Goal: Understand process/instructions: Learn how to perform a task or action

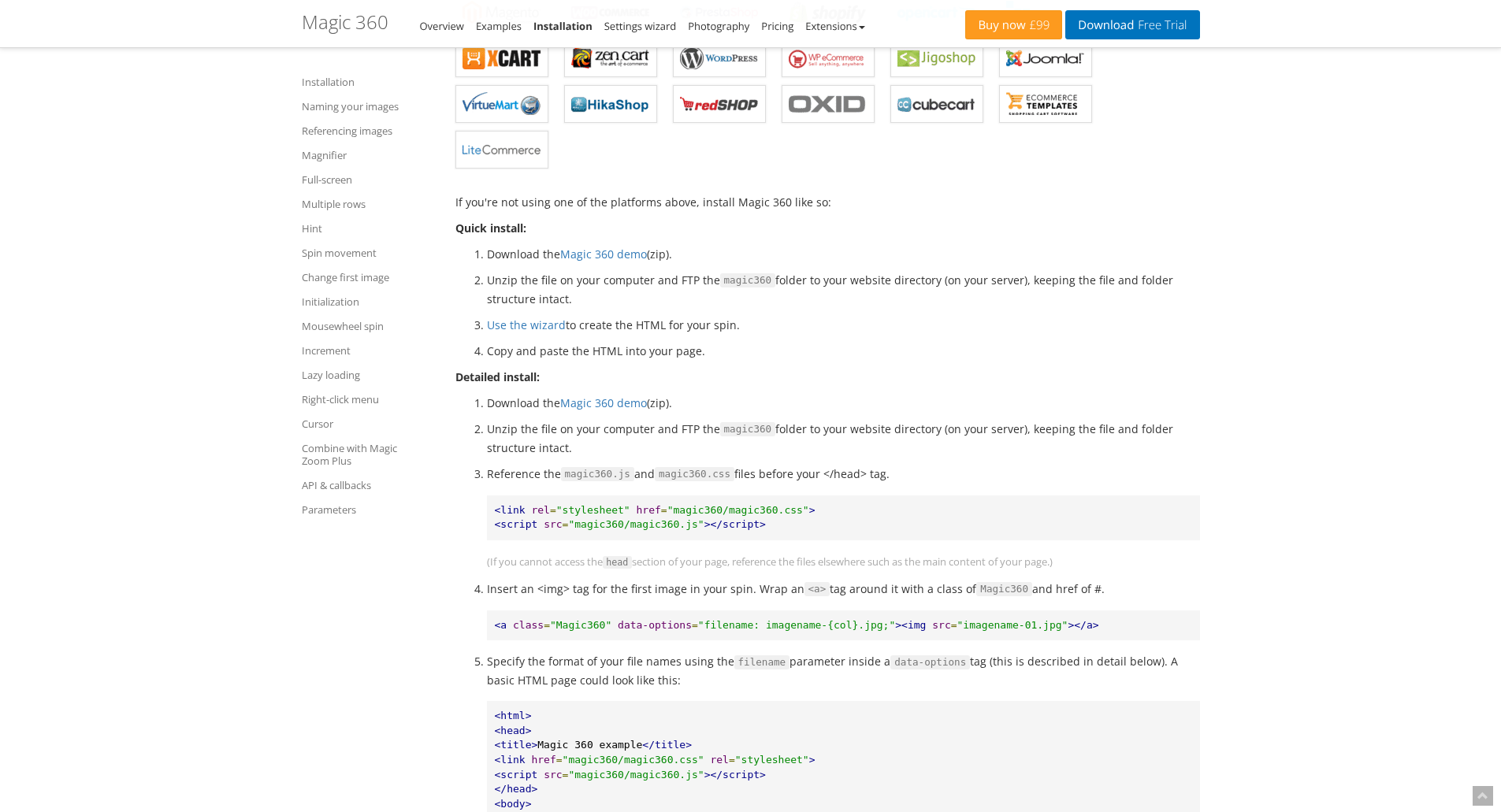
scroll to position [630, 0]
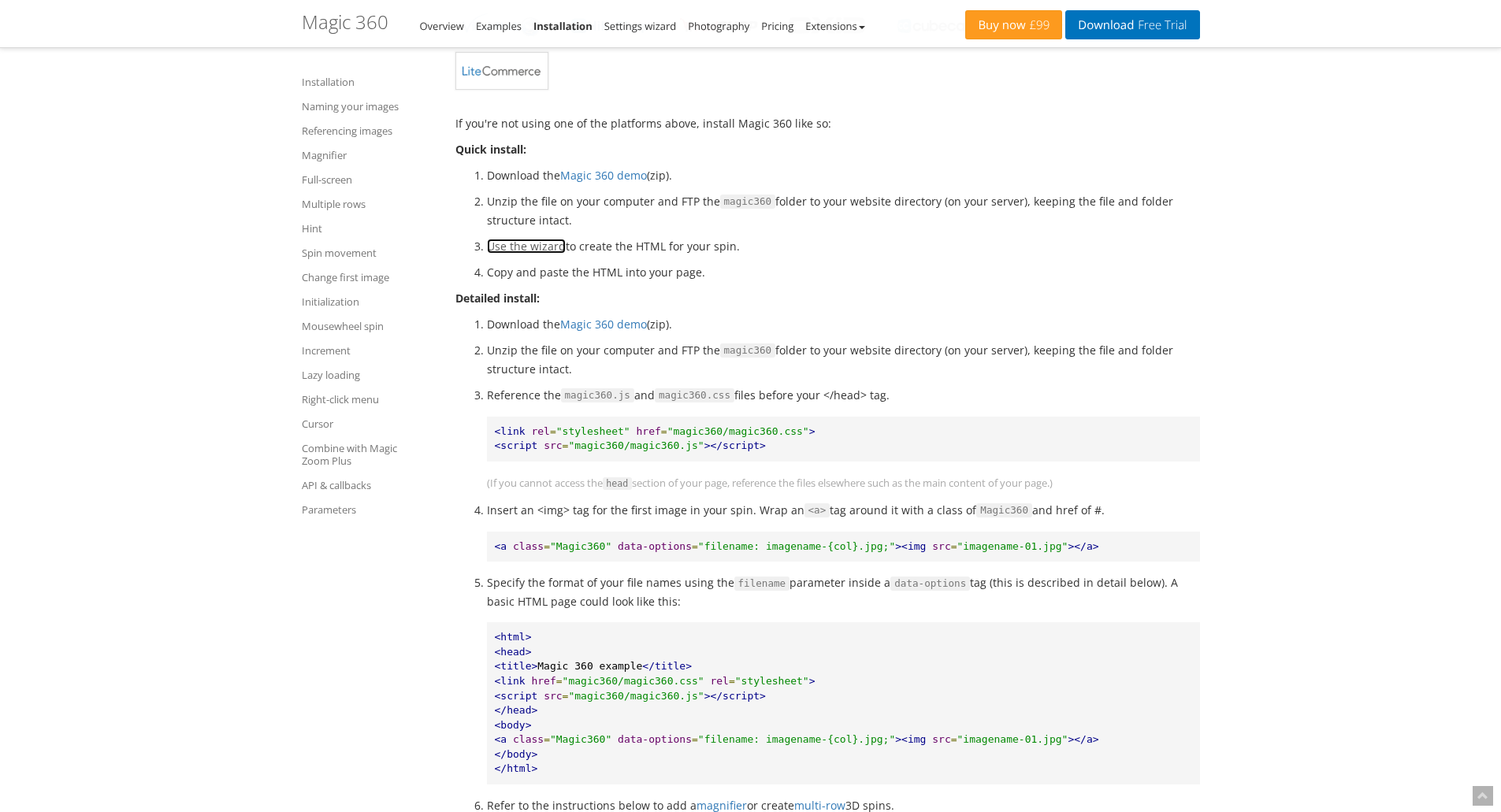
click at [556, 243] on link "Use the wizard" at bounding box center [526, 246] width 78 height 15
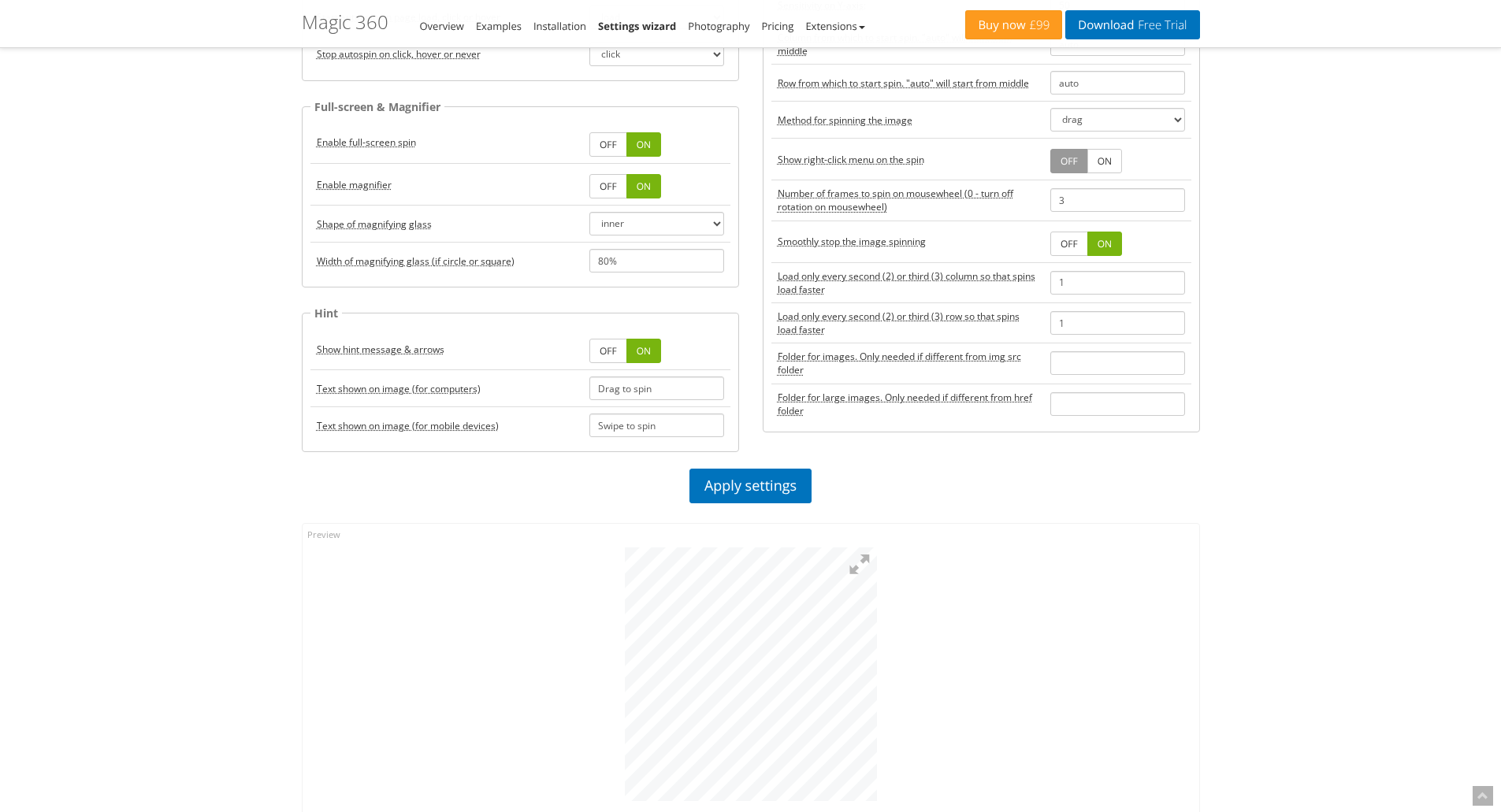
scroll to position [630, 0]
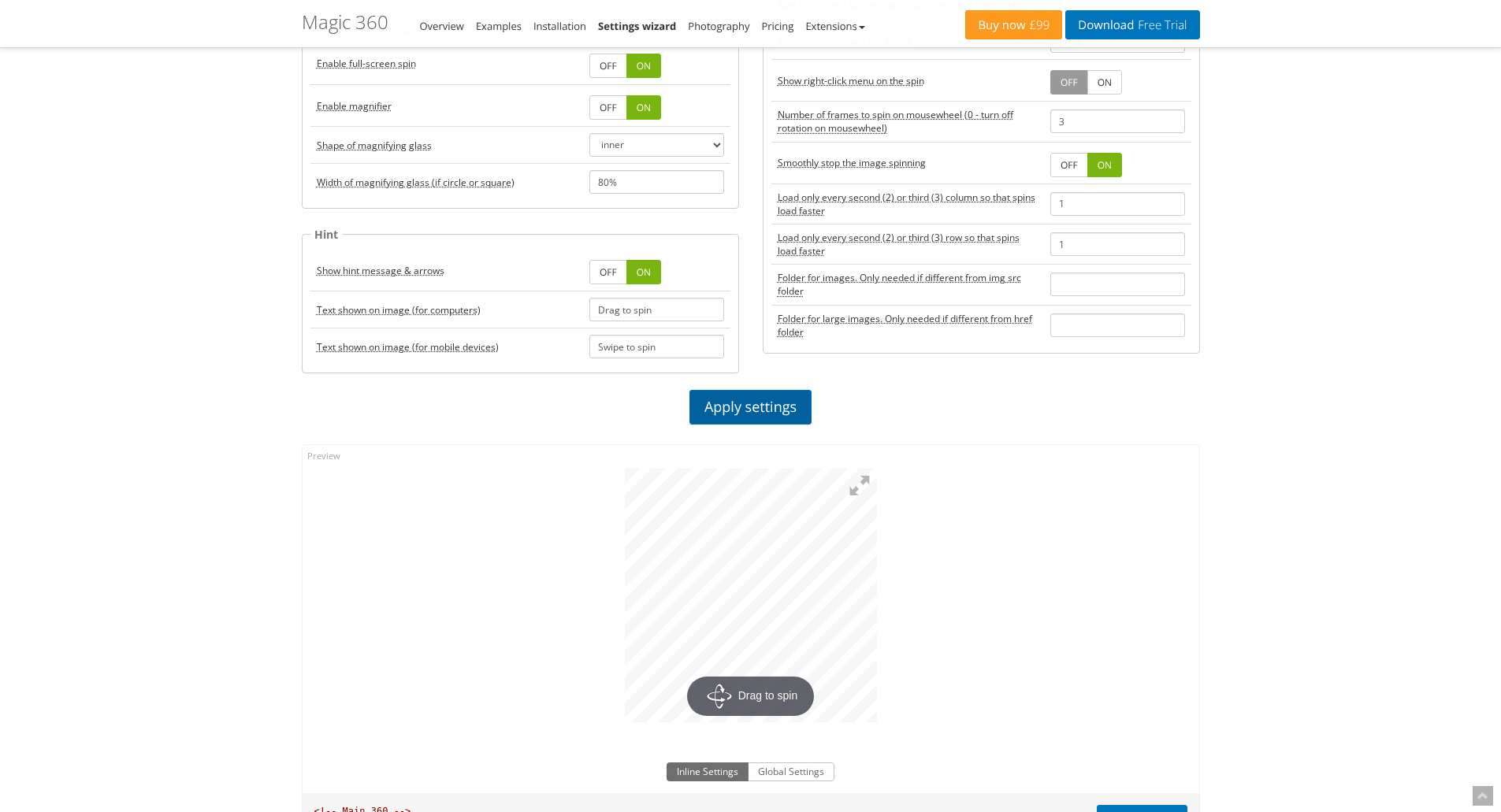
click at [780, 406] on link "Apply settings" at bounding box center [750, 407] width 122 height 34
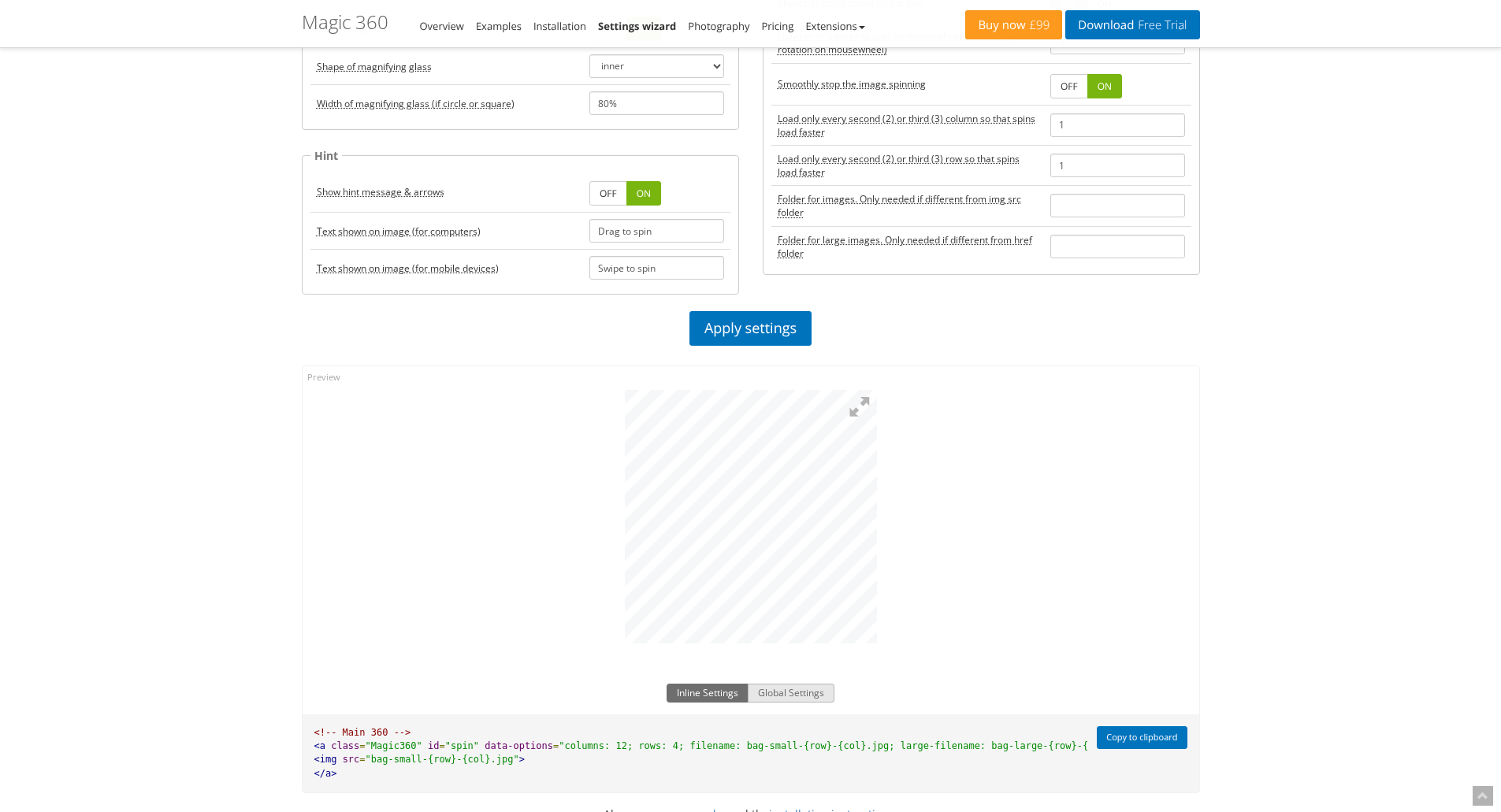
click at [820, 687] on button "Global Settings" at bounding box center [791, 692] width 86 height 18
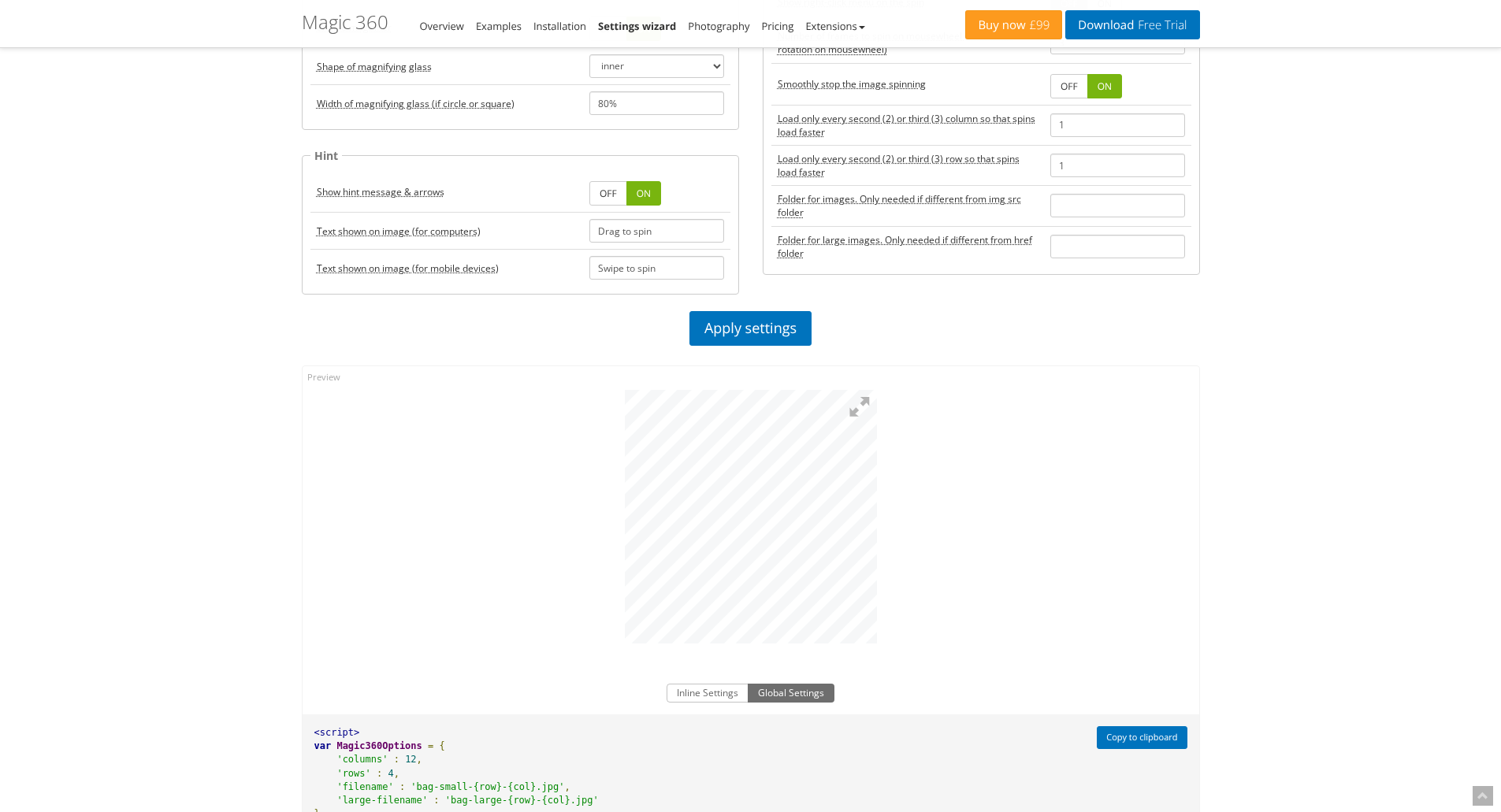
scroll to position [1024, 0]
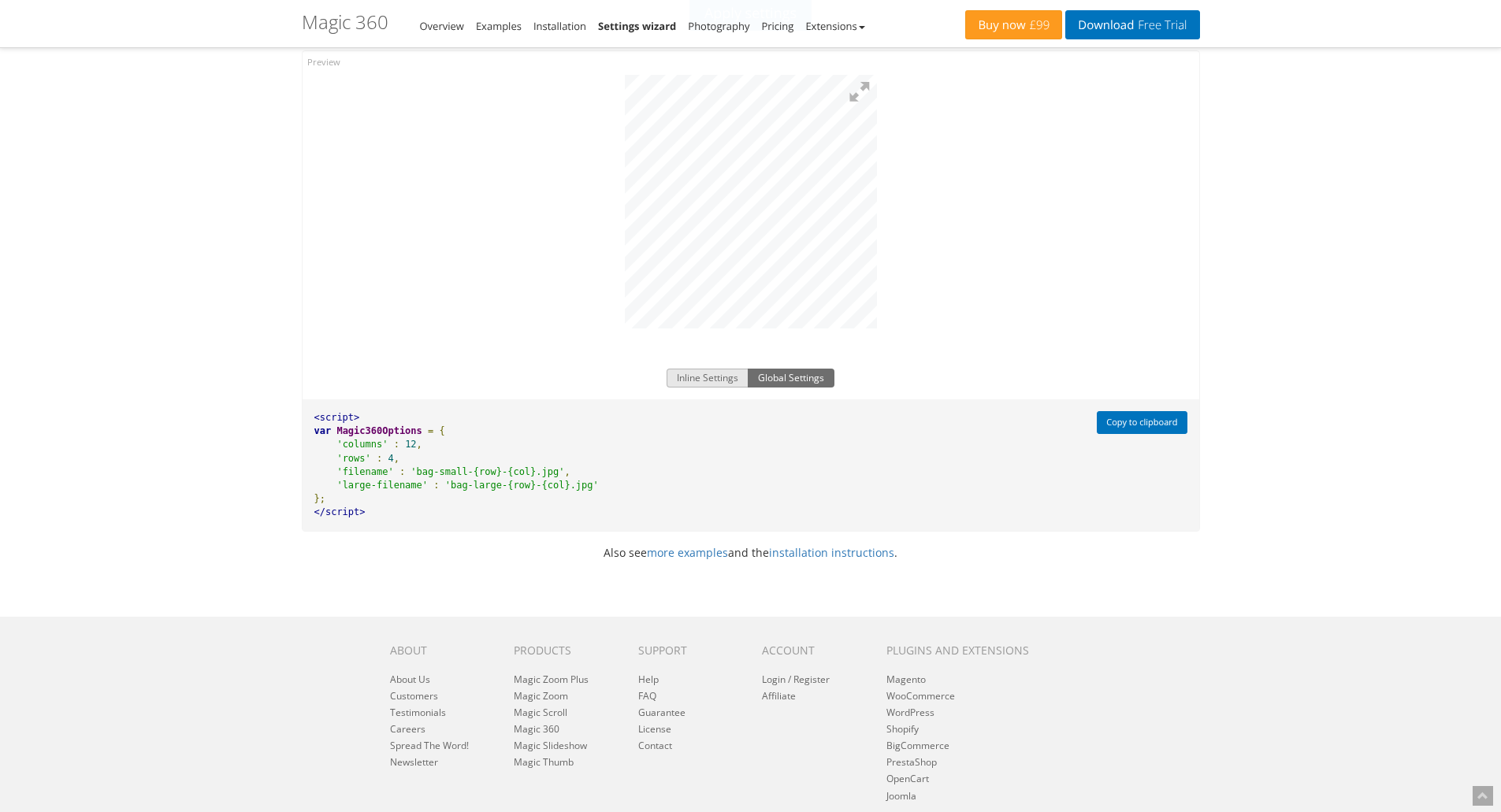
click at [694, 380] on button "Inline Settings" at bounding box center [707, 378] width 82 height 18
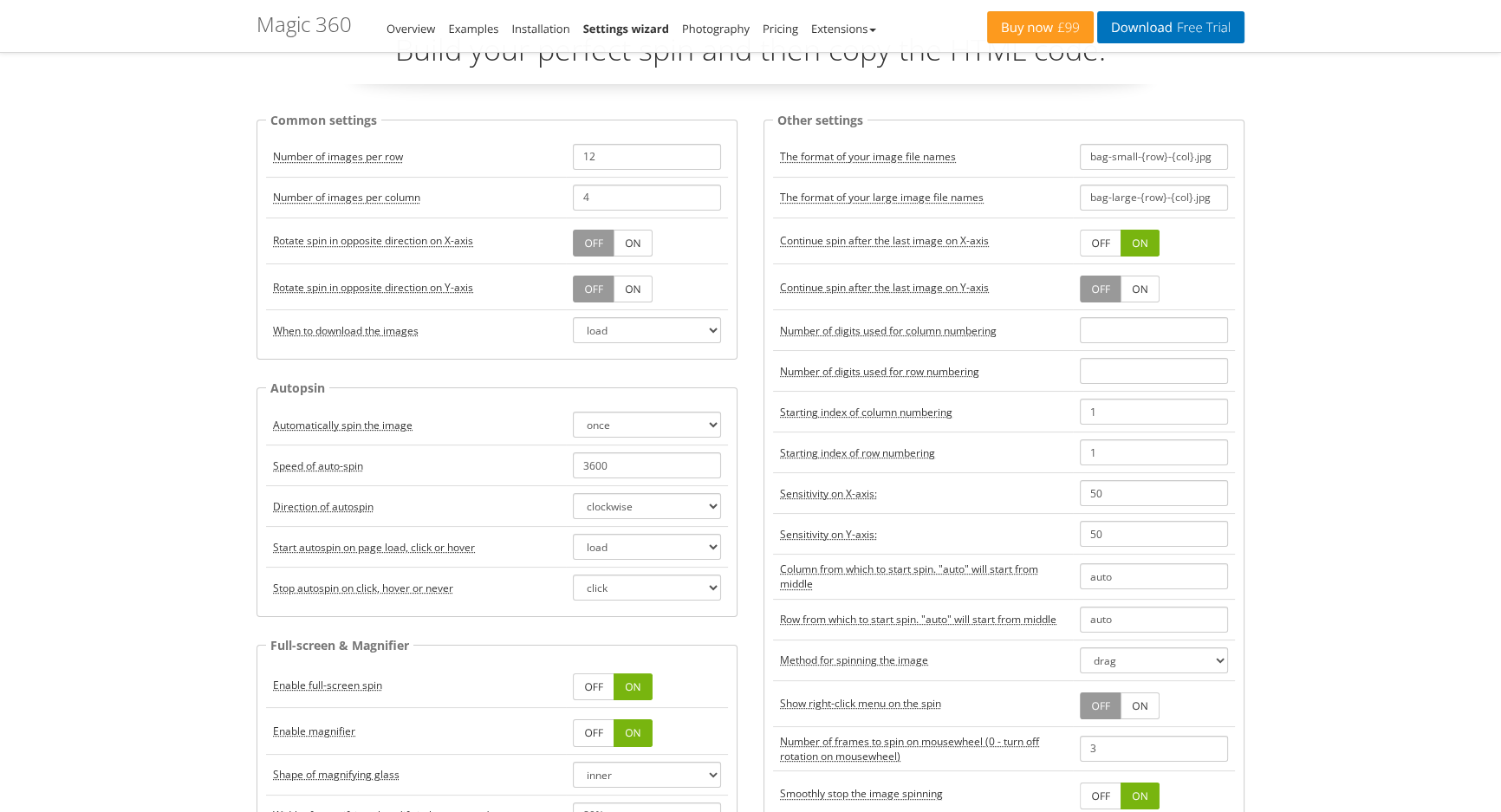
scroll to position [0, 0]
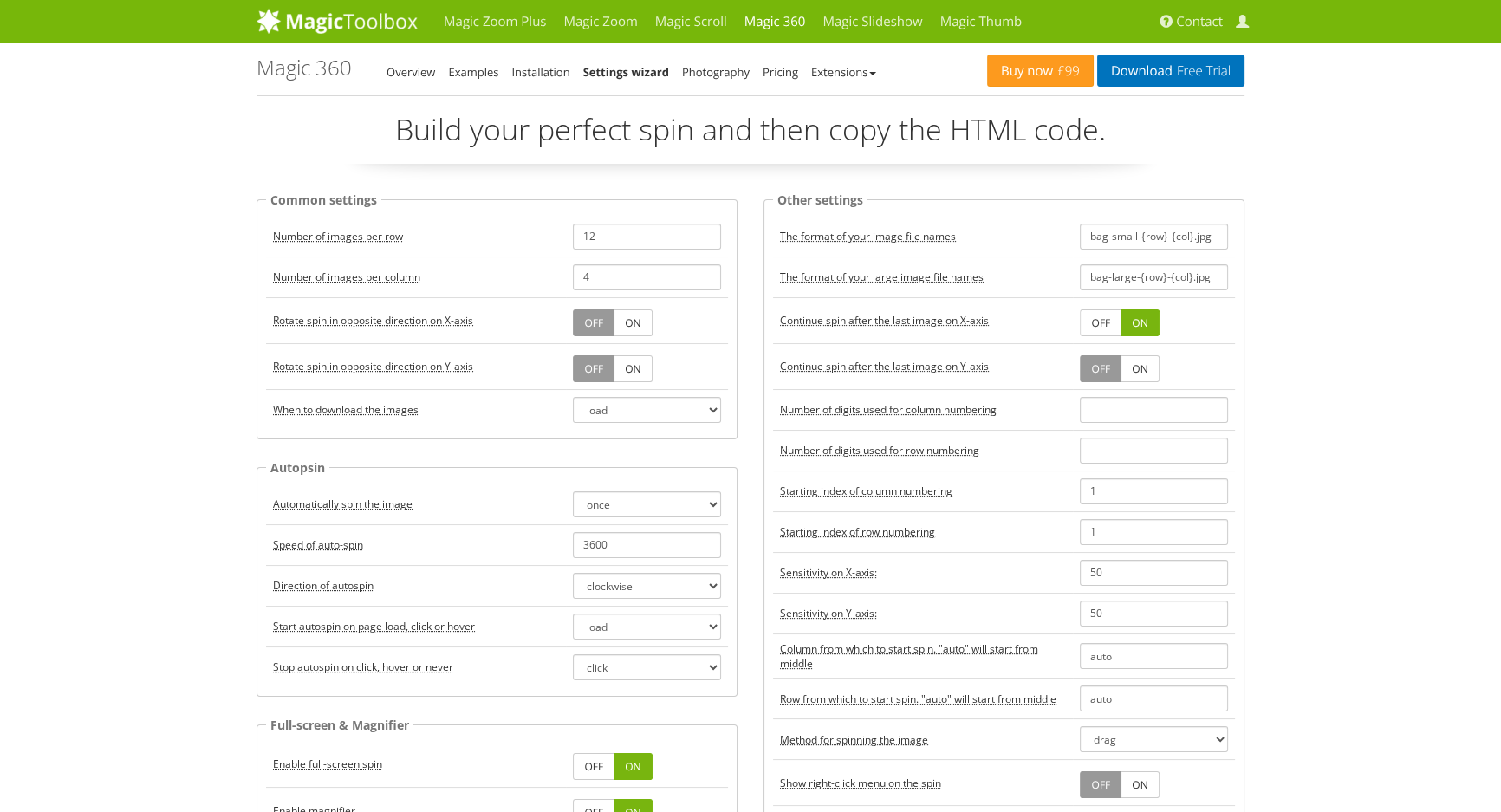
click at [633, 312] on link "ON" at bounding box center [632, 323] width 38 height 27
click at [619, 370] on link "ON" at bounding box center [632, 369] width 38 height 27
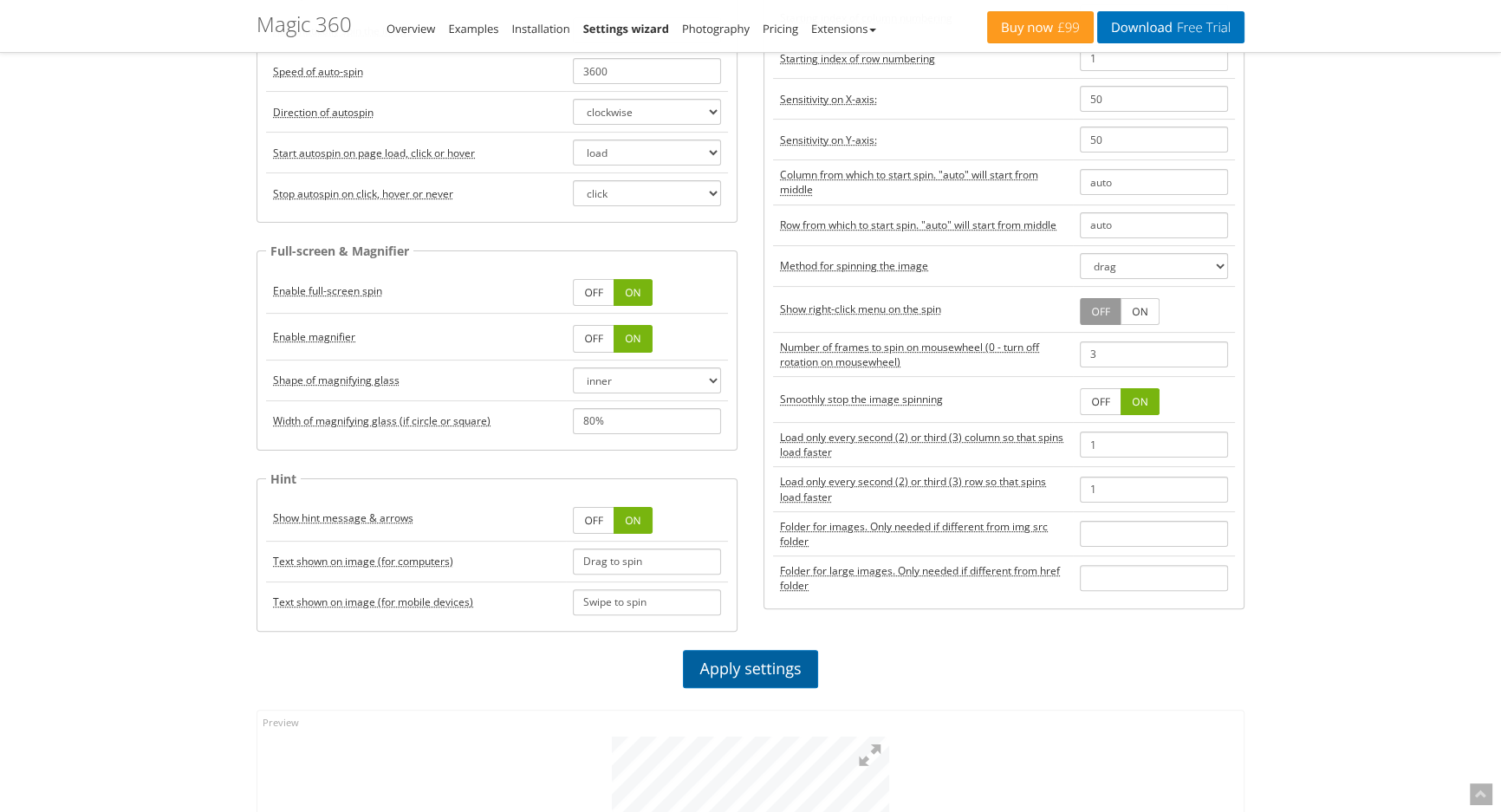
scroll to position [866, 0]
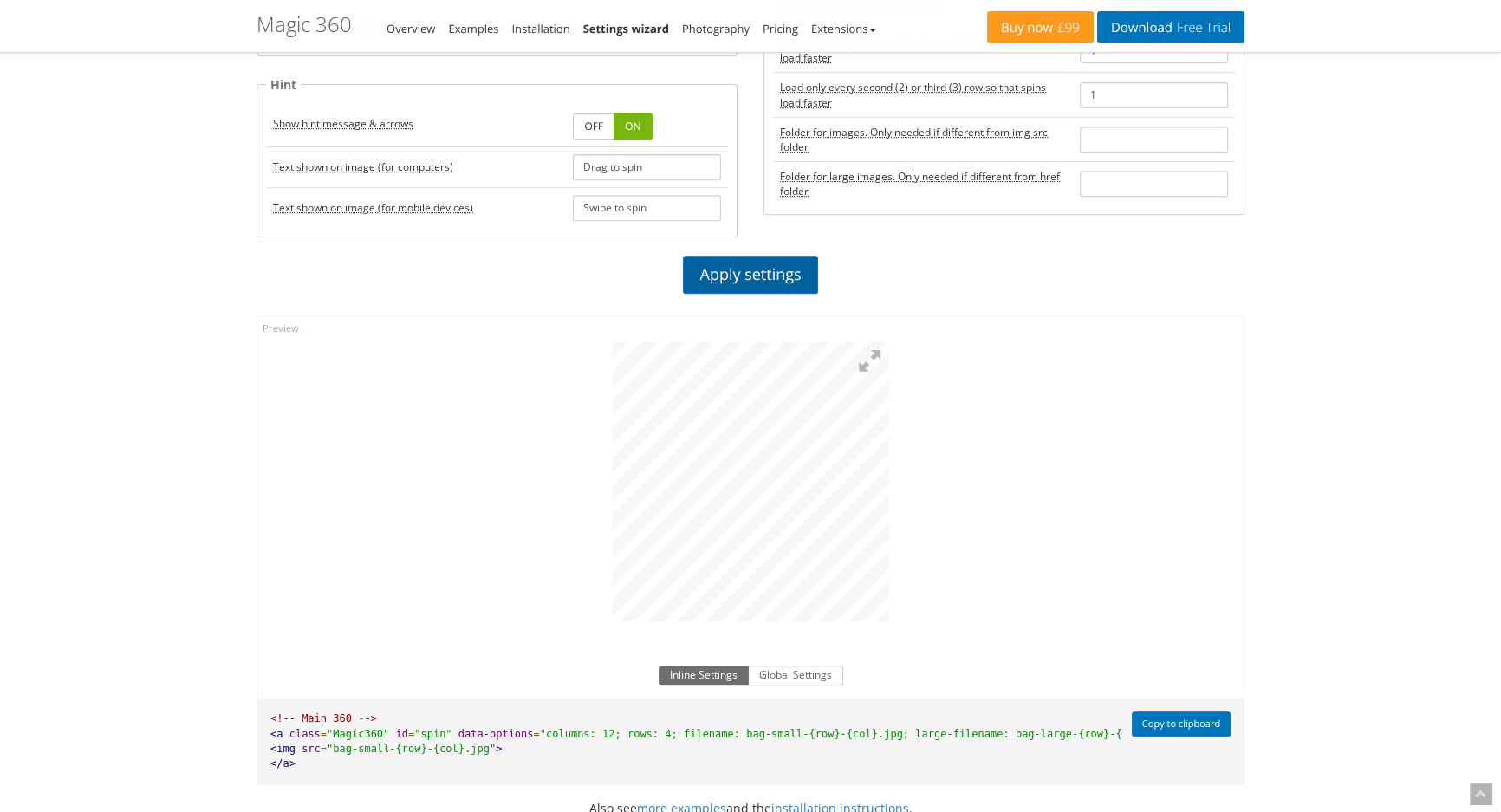
click at [762, 268] on link "Apply settings" at bounding box center [750, 274] width 135 height 38
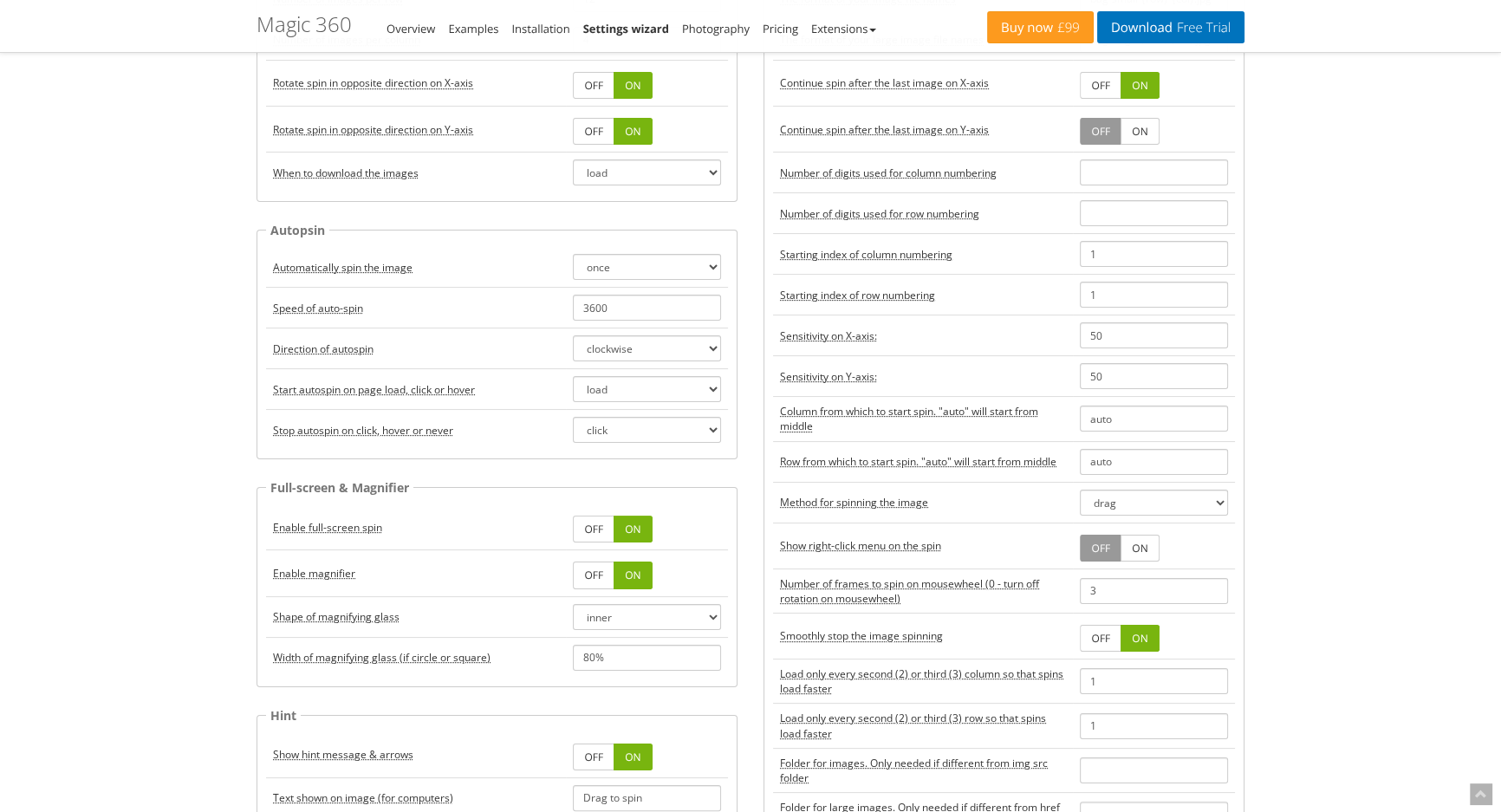
scroll to position [0, 0]
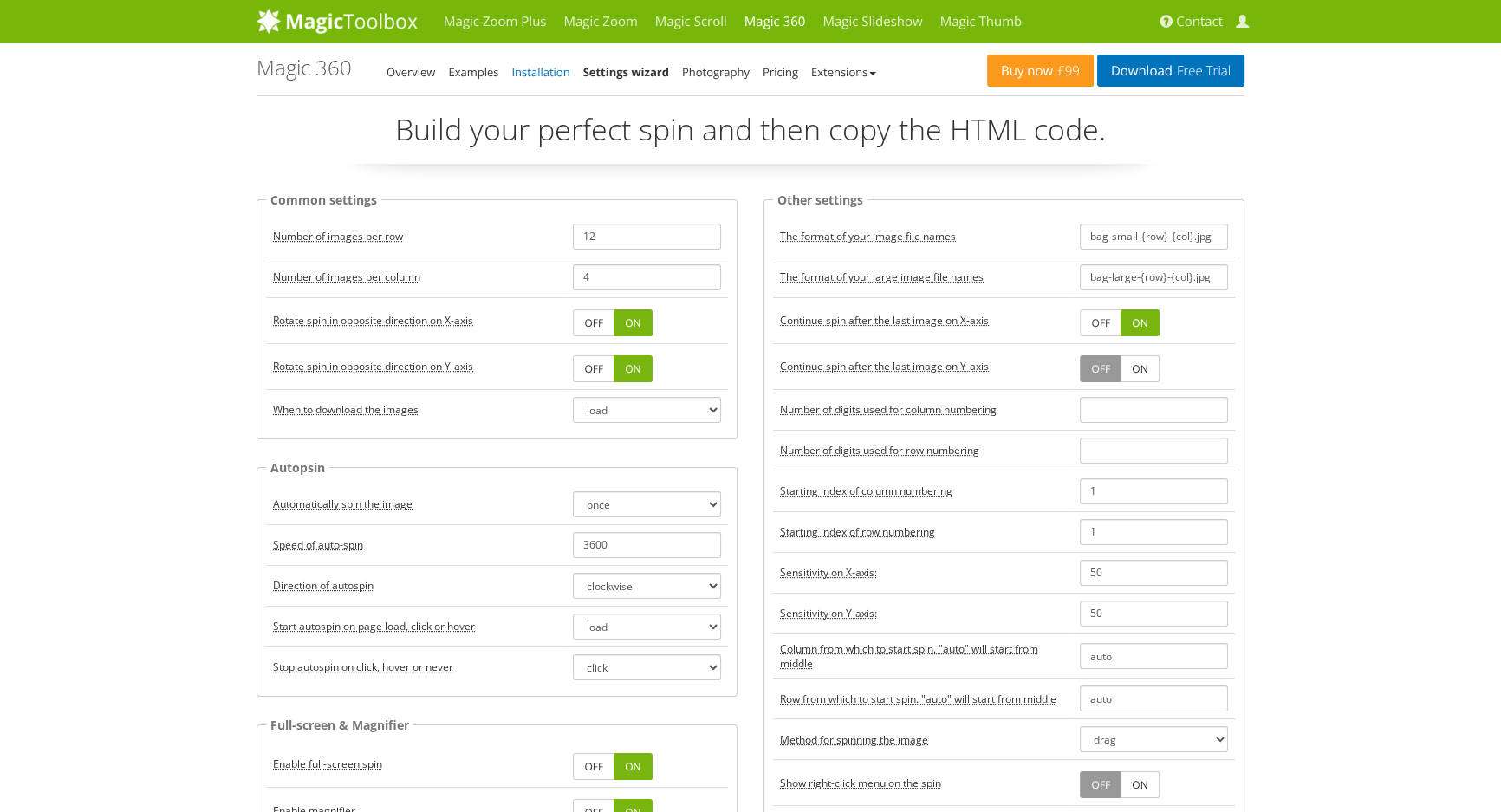
click at [544, 69] on link "Installation" at bounding box center [541, 72] width 58 height 16
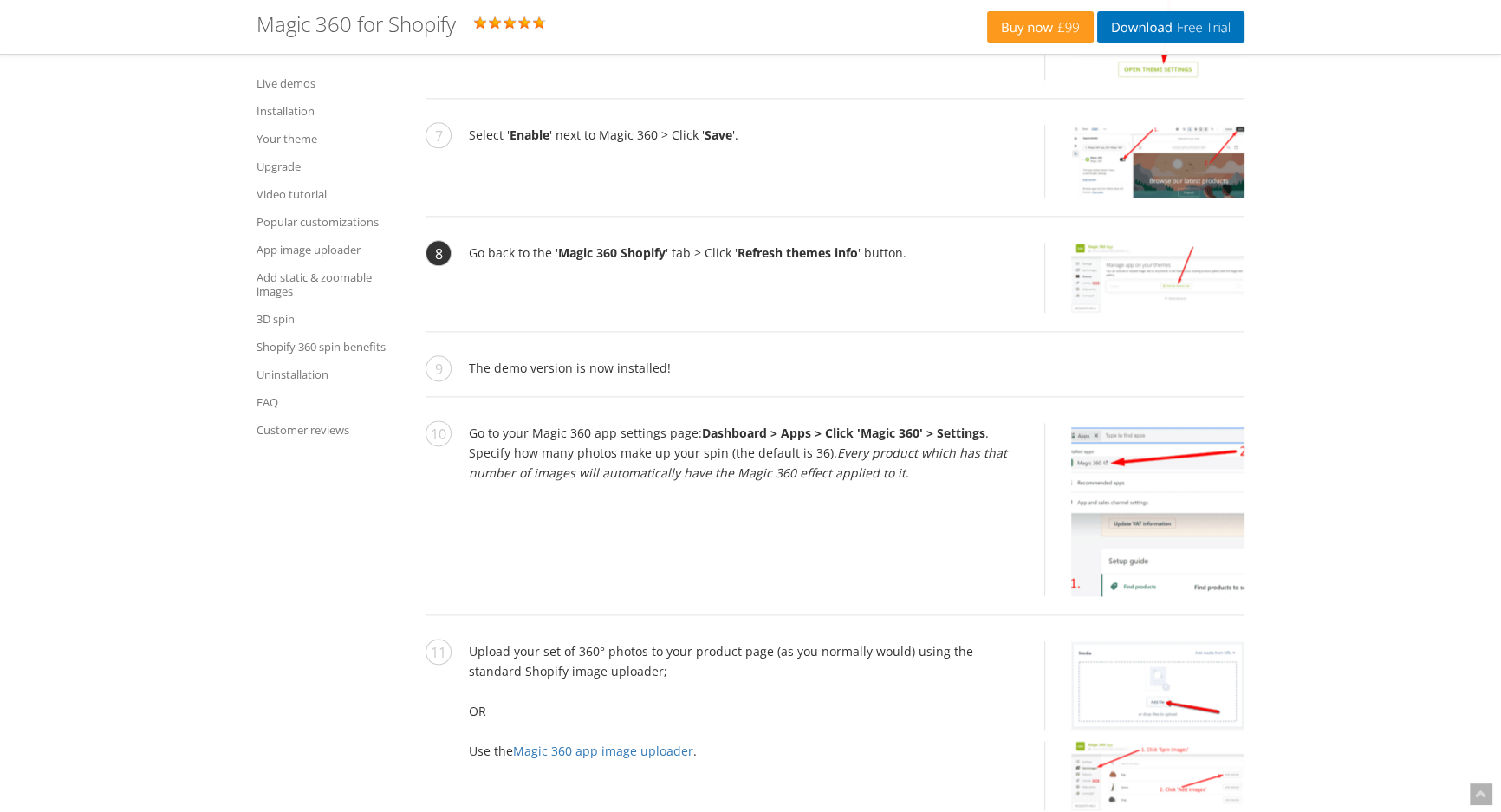
scroll to position [2804, 0]
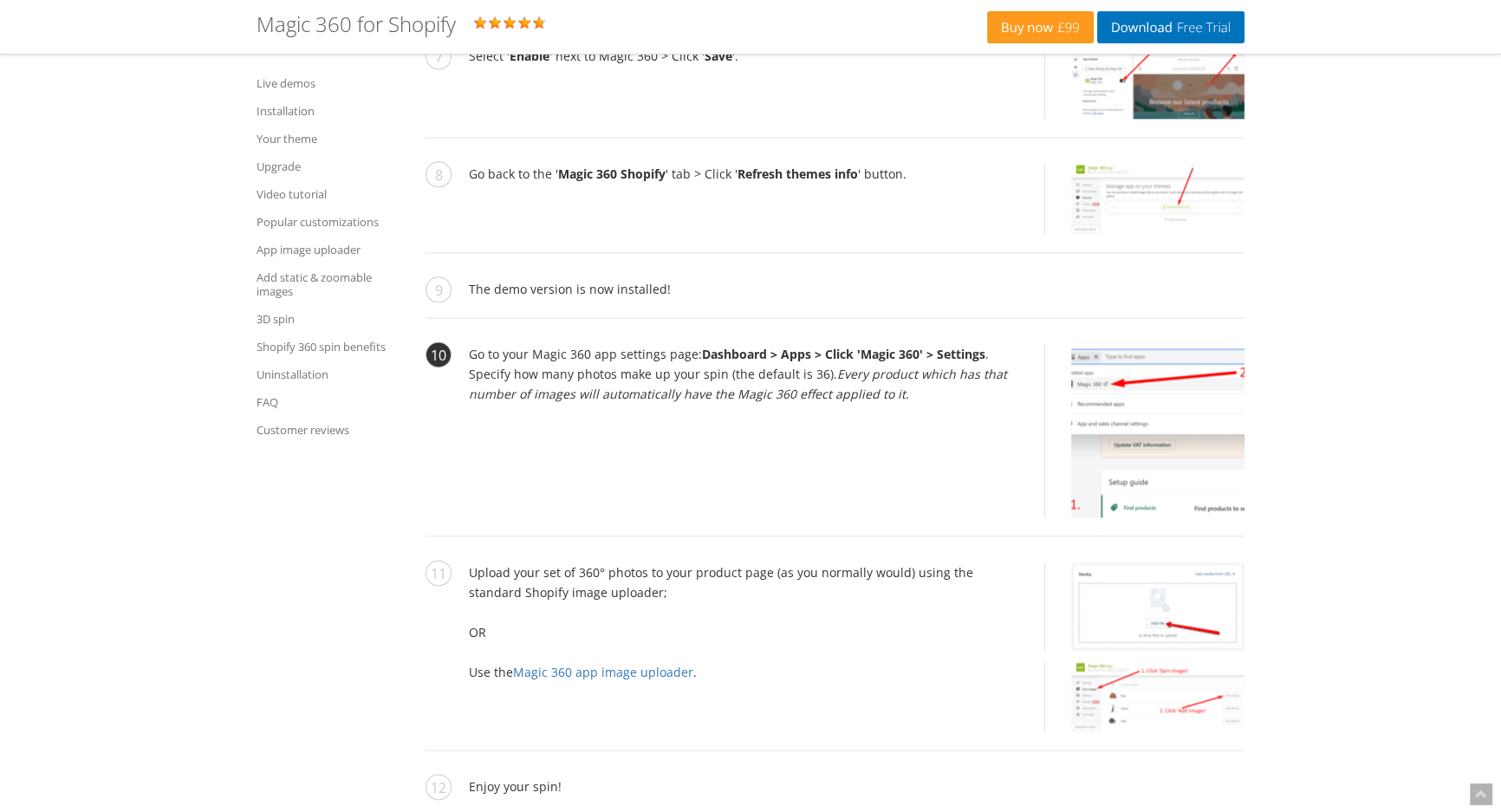
click at [1098, 394] on img at bounding box center [1157, 430] width 173 height 173
click at [1132, 406] on img at bounding box center [1157, 430] width 173 height 173
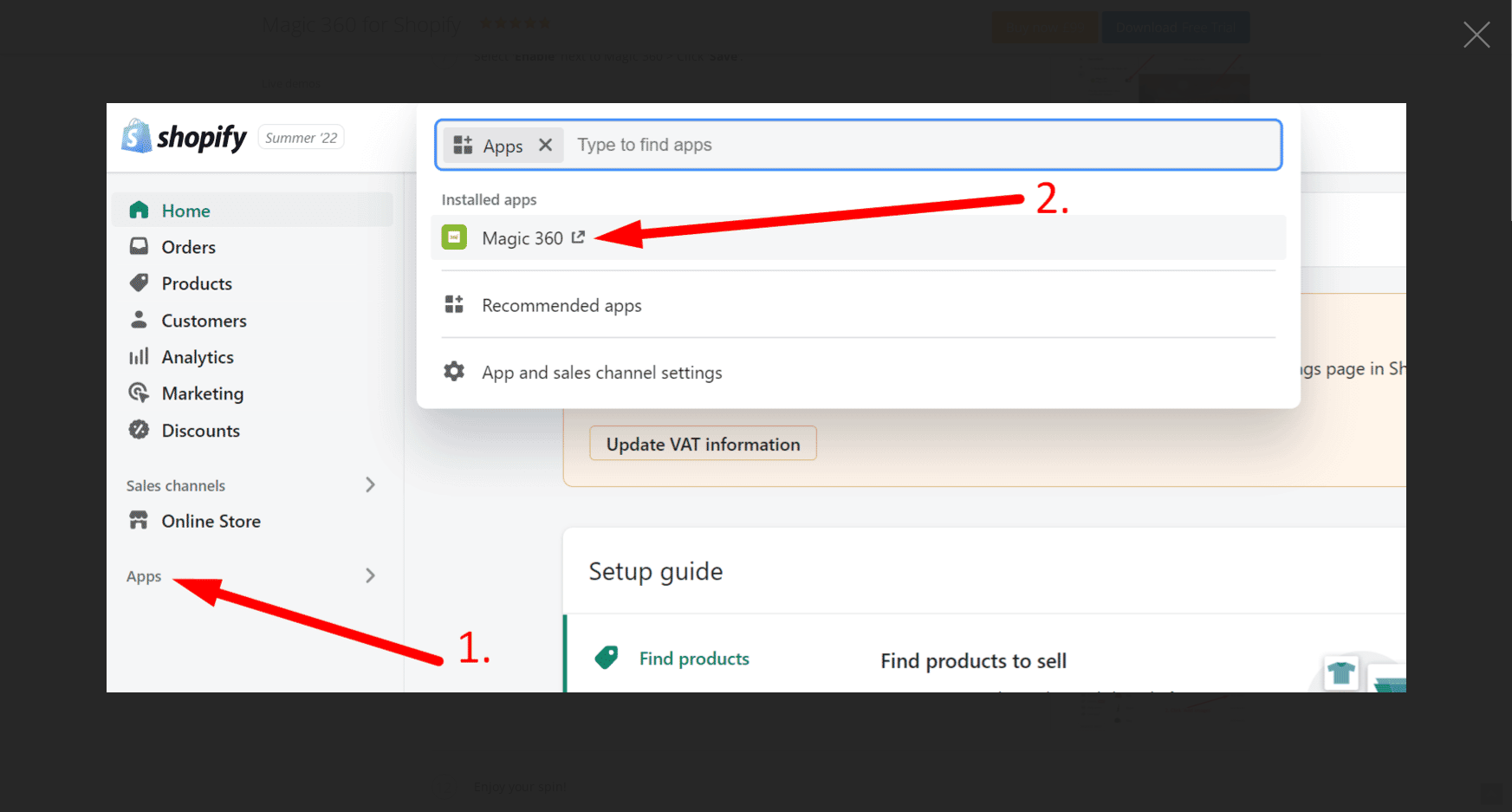
click at [1111, 402] on img at bounding box center [756, 397] width 1300 height 589
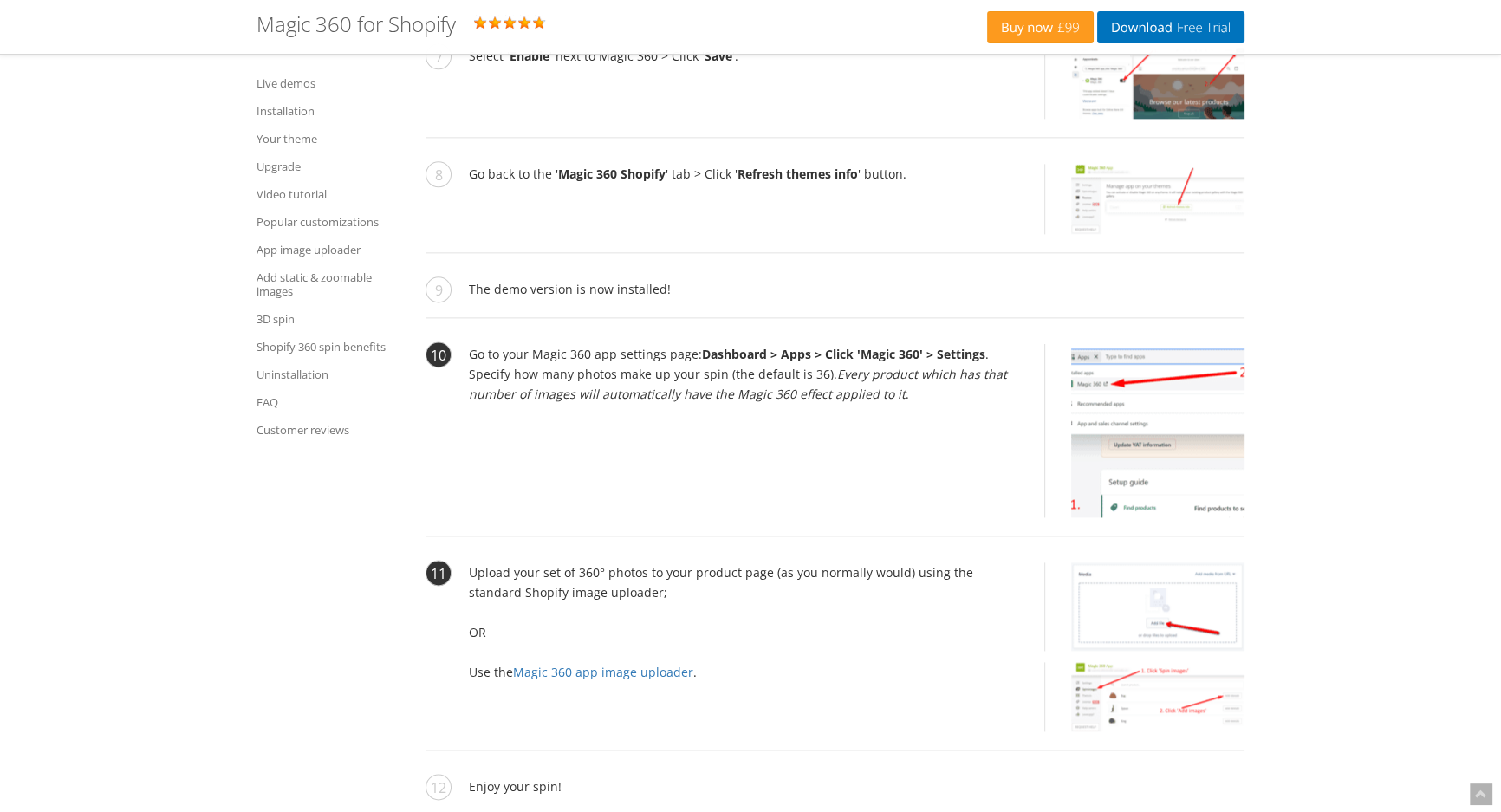
scroll to position [2884, 0]
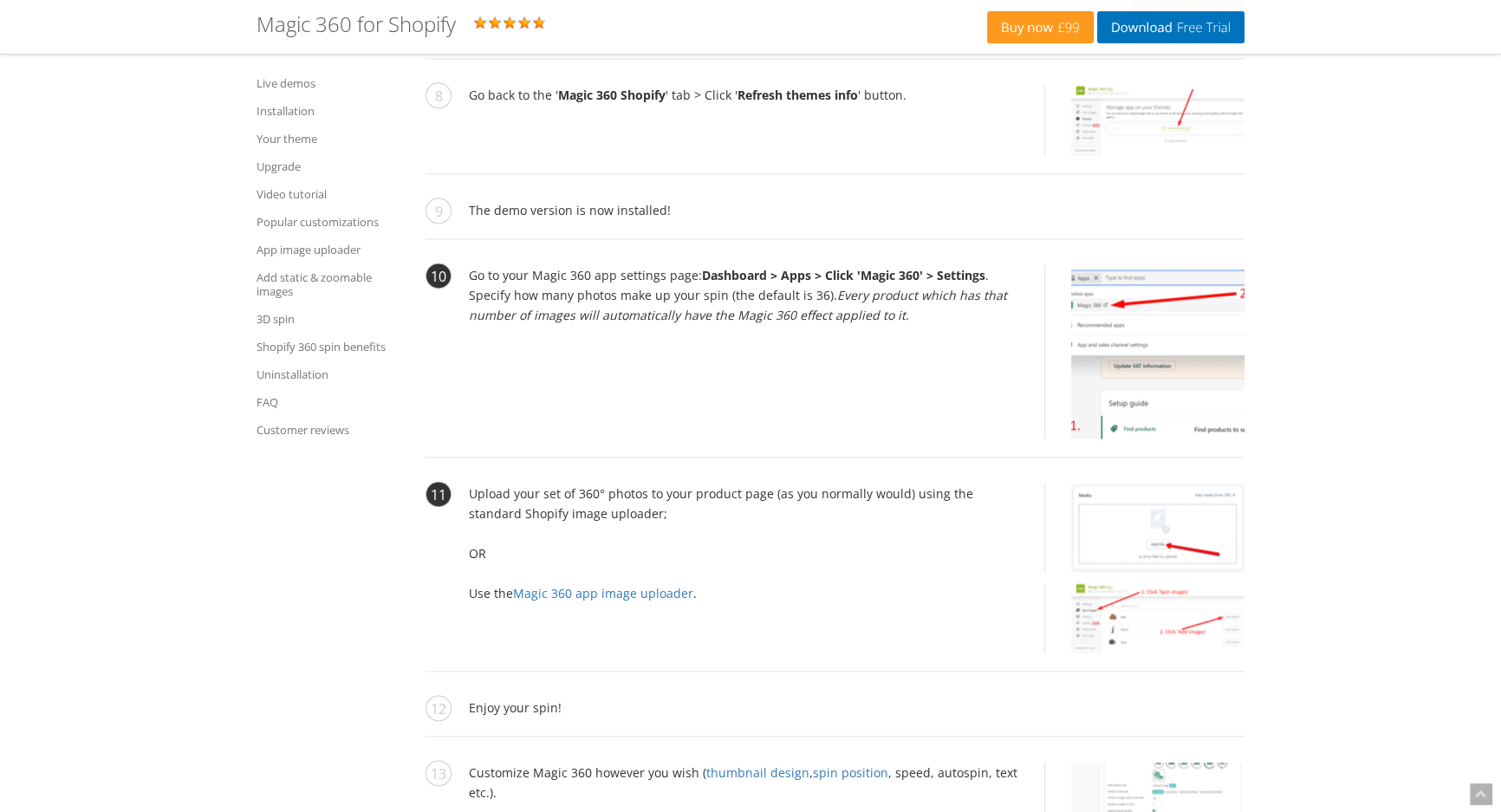
click at [1196, 526] on img at bounding box center [1157, 527] width 173 height 88
click at [1202, 532] on img at bounding box center [1157, 527] width 173 height 88
click at [1158, 520] on img at bounding box center [1157, 527] width 173 height 88
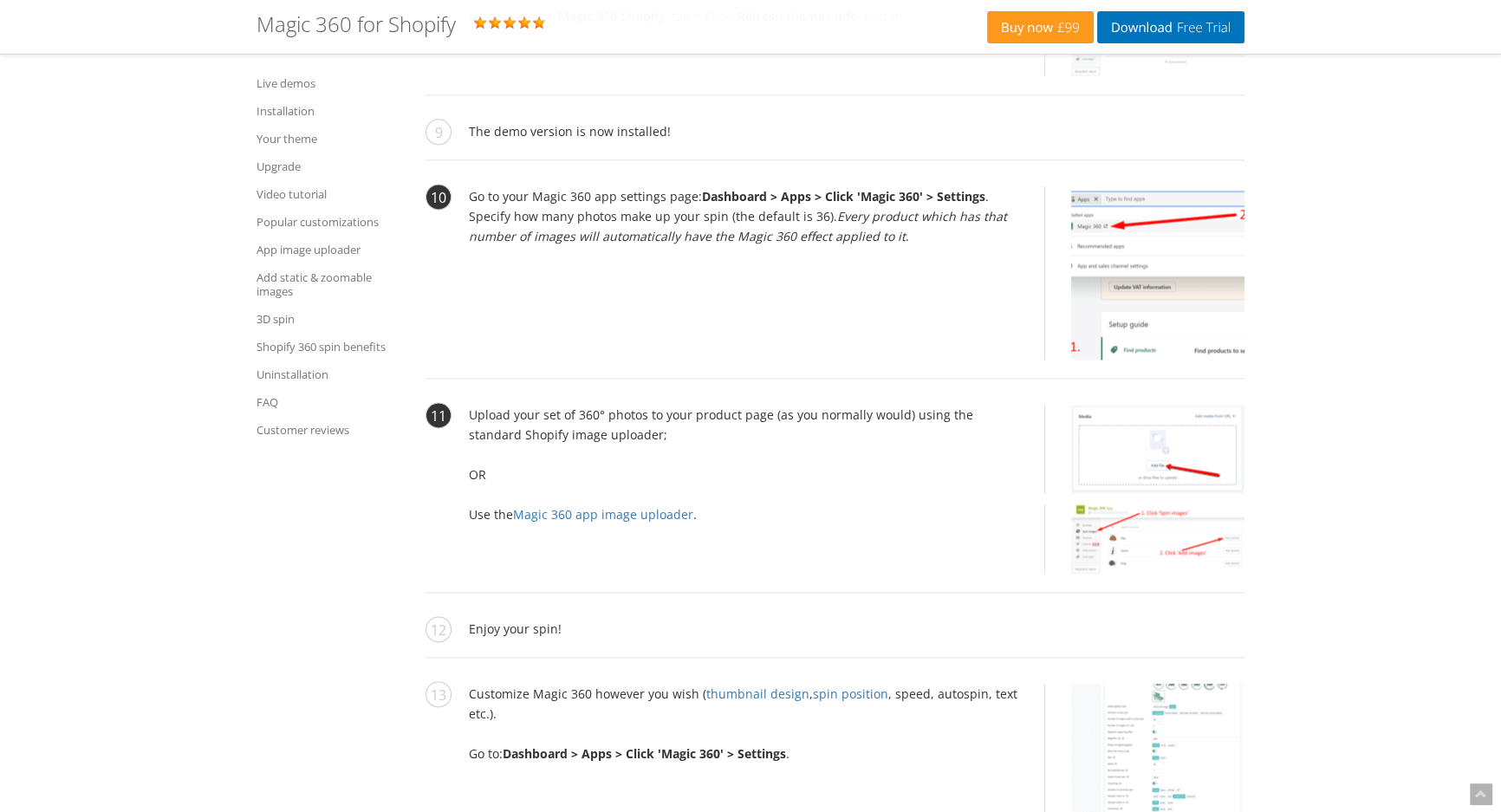
click at [1168, 530] on img at bounding box center [1157, 540] width 173 height 70
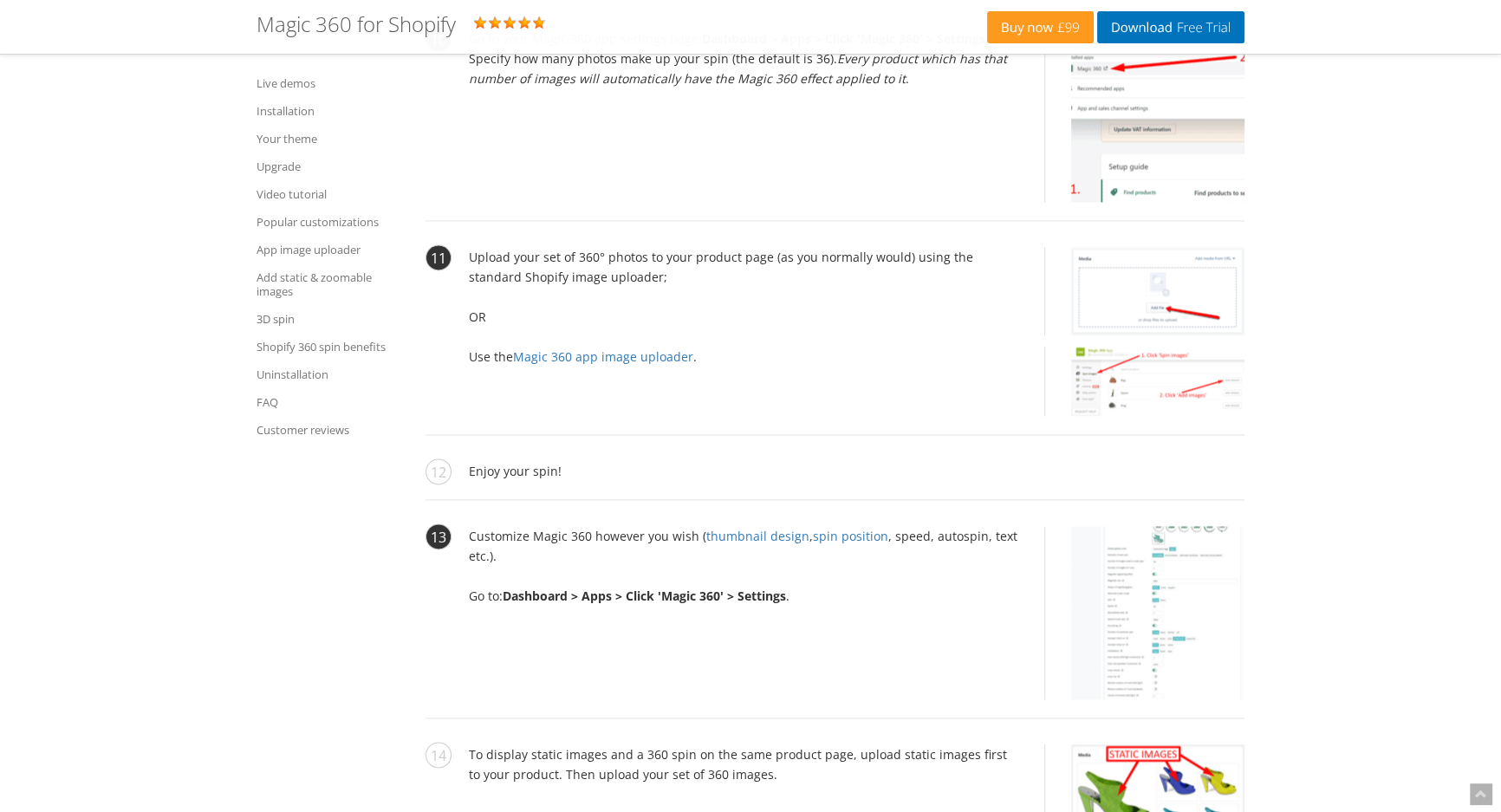
click at [1166, 533] on img at bounding box center [1157, 612] width 173 height 173
click at [1167, 545] on img at bounding box center [1157, 612] width 173 height 173
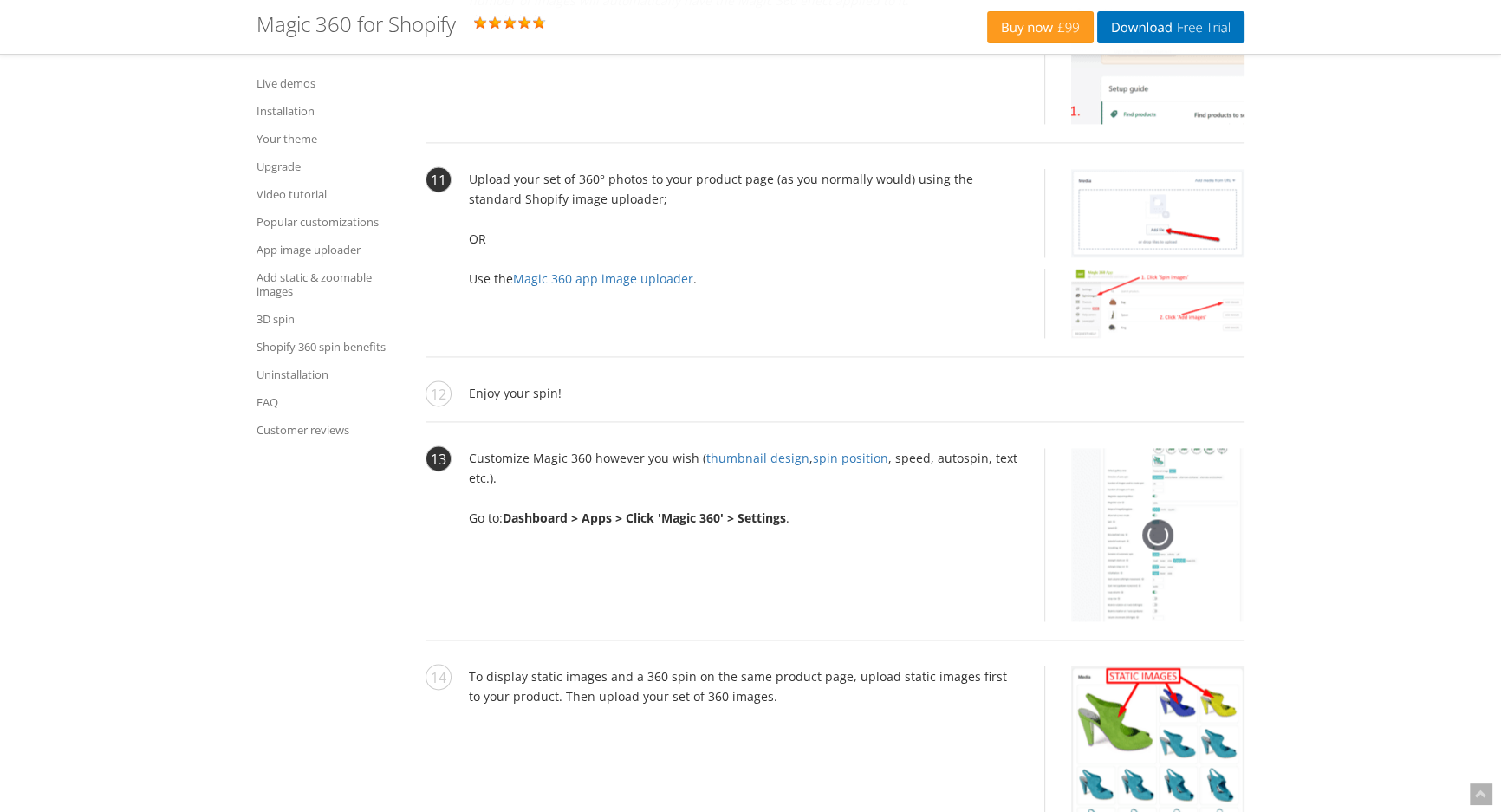
click at [1152, 525] on img at bounding box center [1157, 534] width 173 height 173
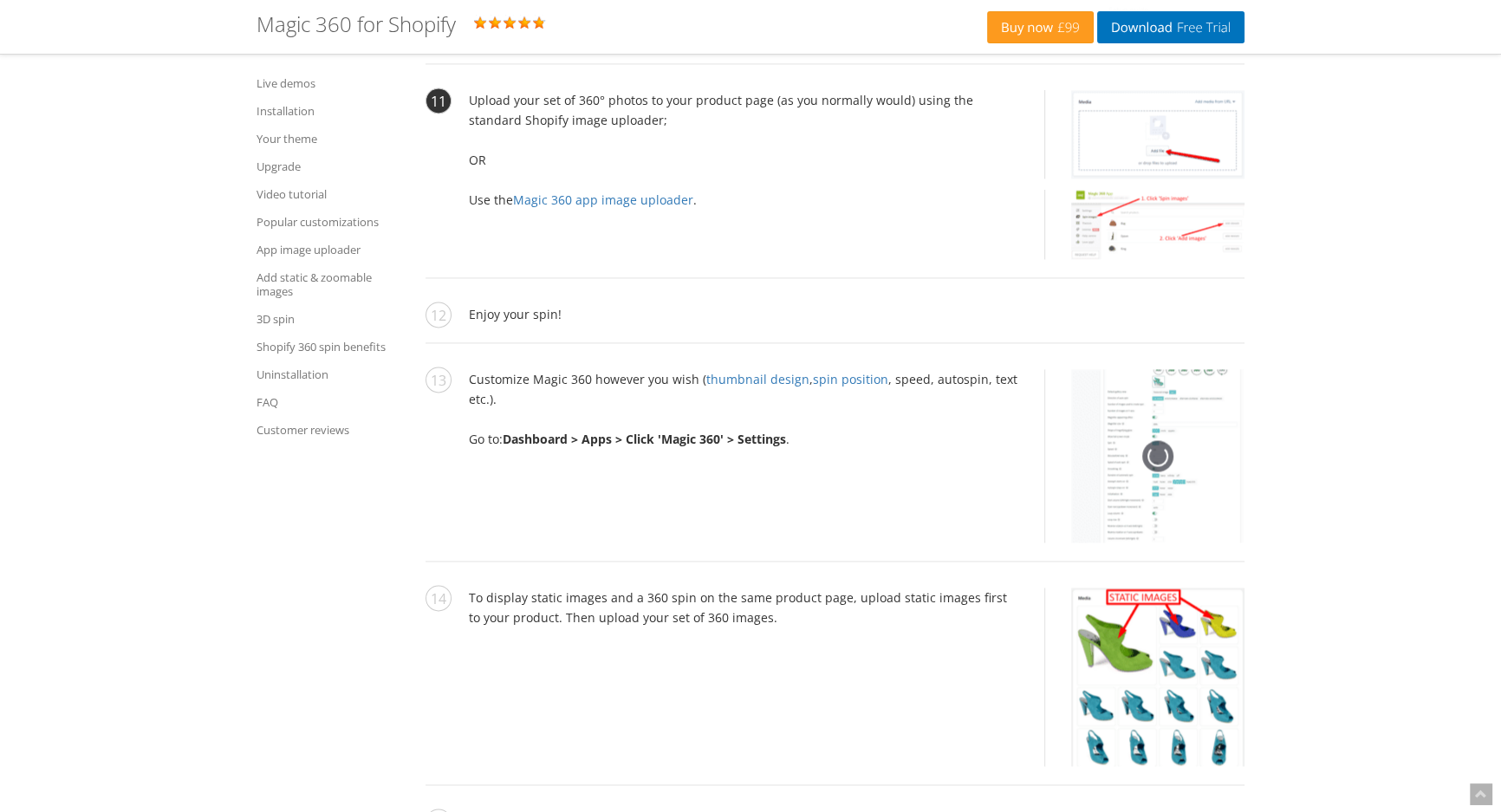
click at [1120, 440] on img at bounding box center [1157, 455] width 173 height 173
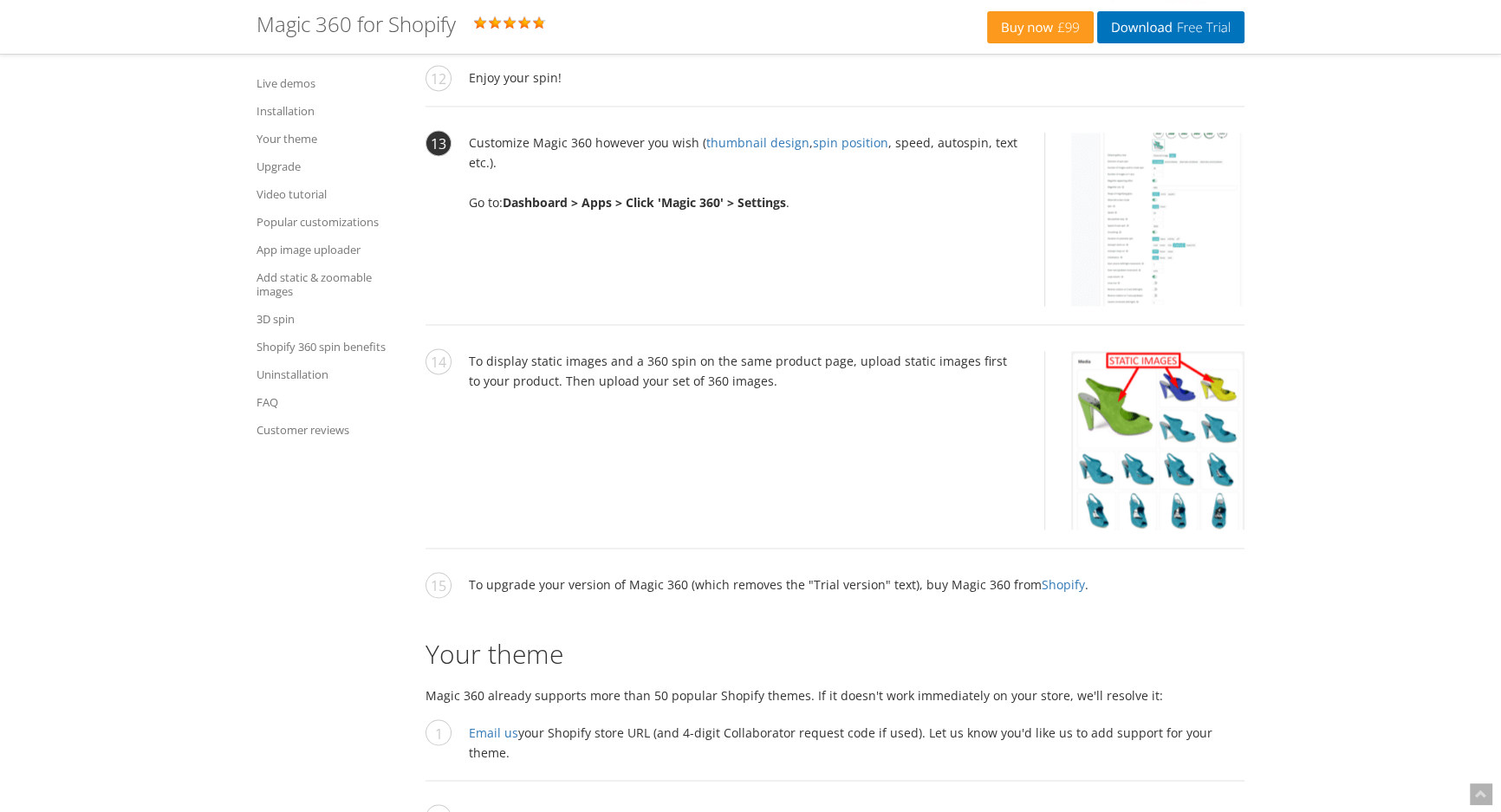
scroll to position [3434, 0]
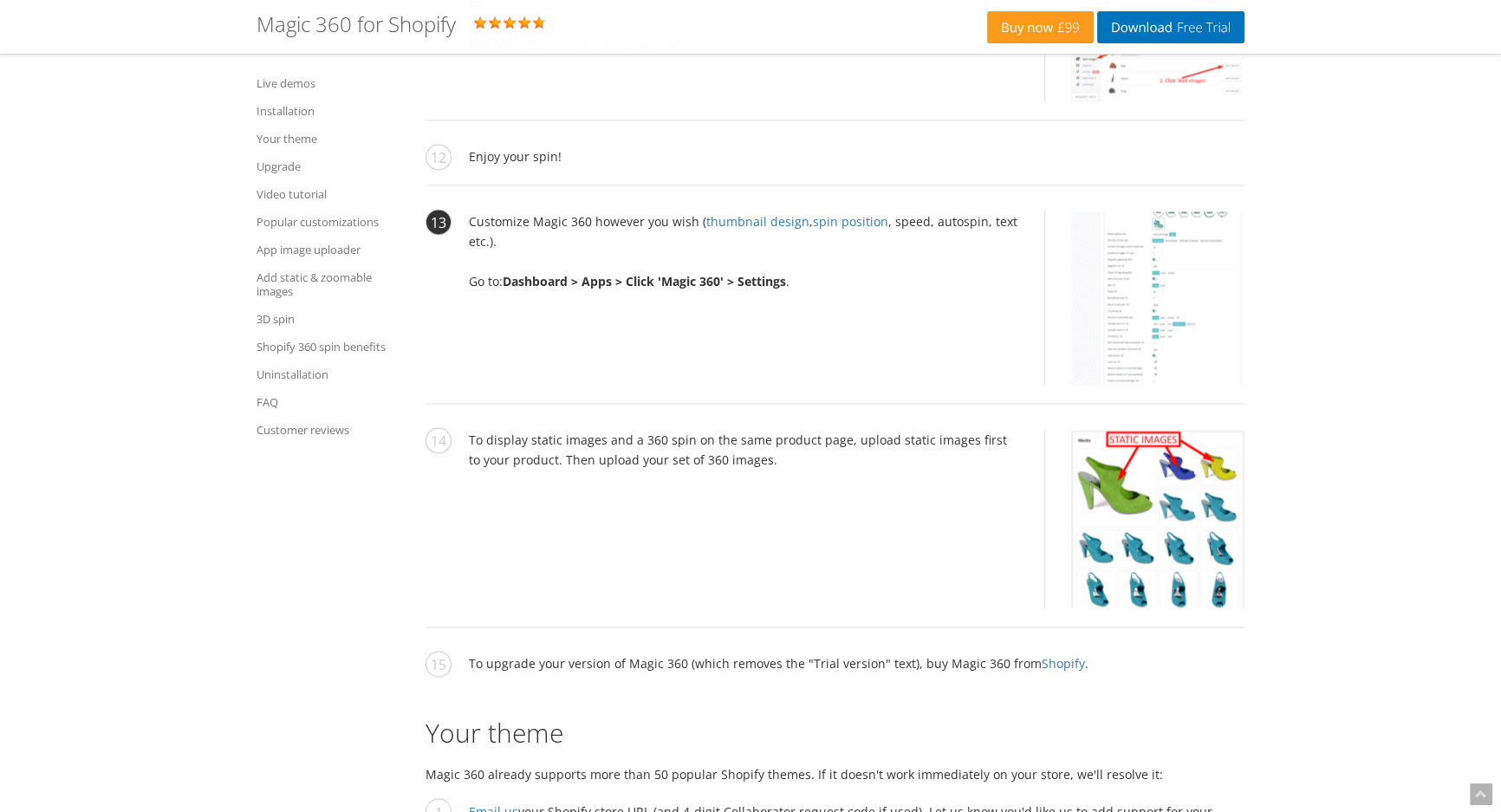
click at [1177, 322] on img at bounding box center [1157, 297] width 173 height 173
click at [1184, 495] on img at bounding box center [1157, 519] width 173 height 178
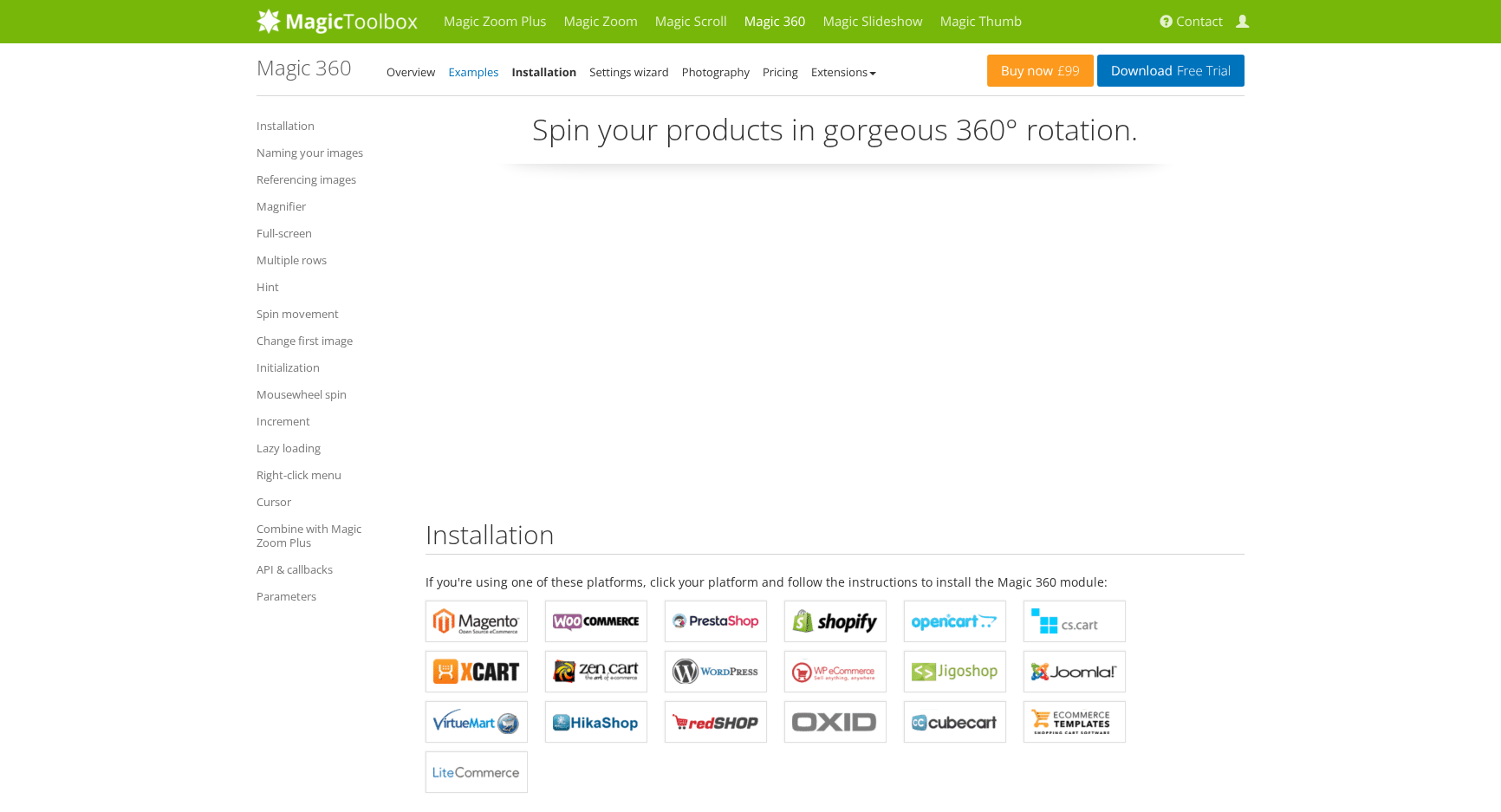
click at [457, 65] on link "Examples" at bounding box center [473, 72] width 50 height 16
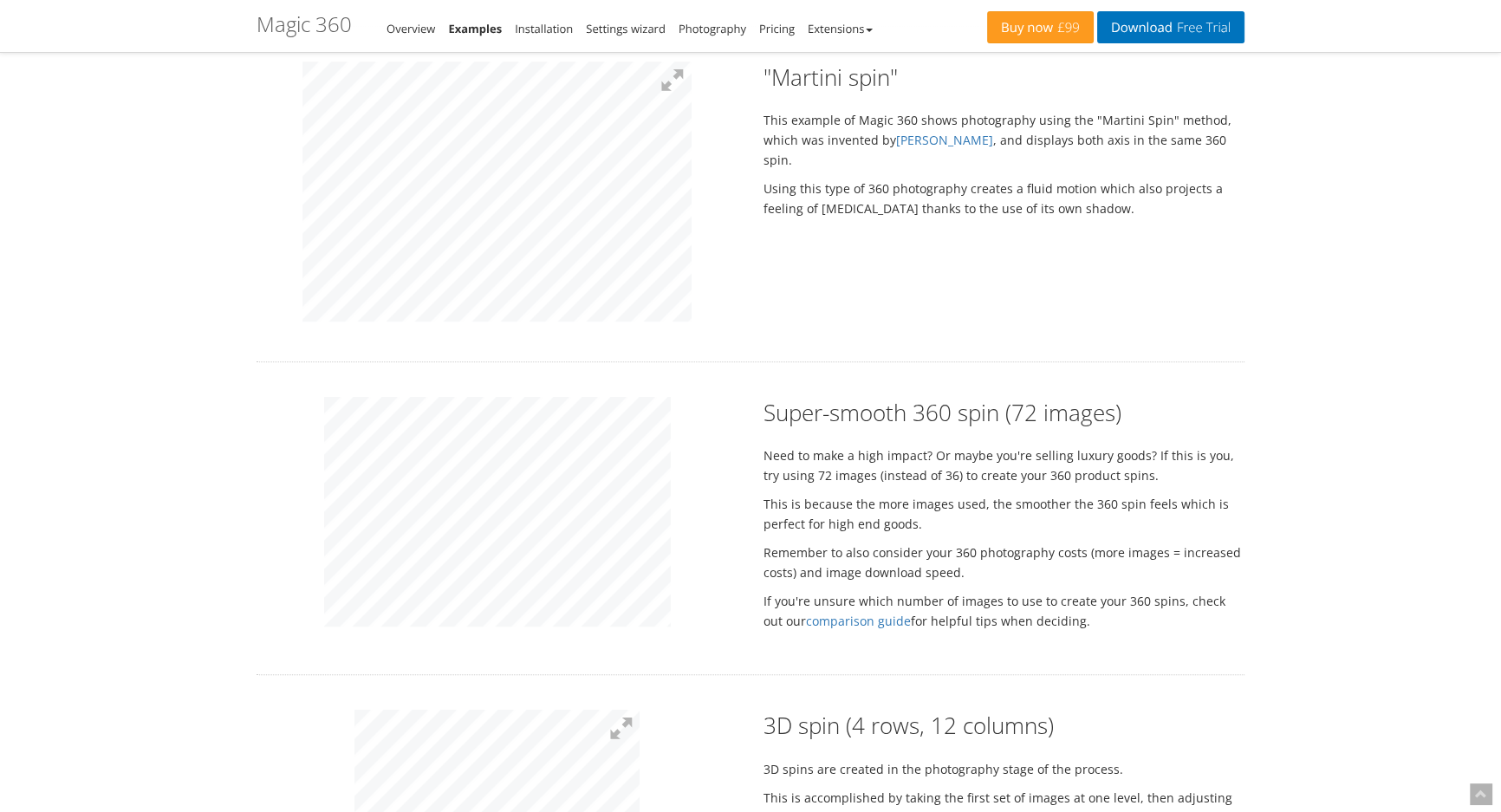
scroll to position [1260, 0]
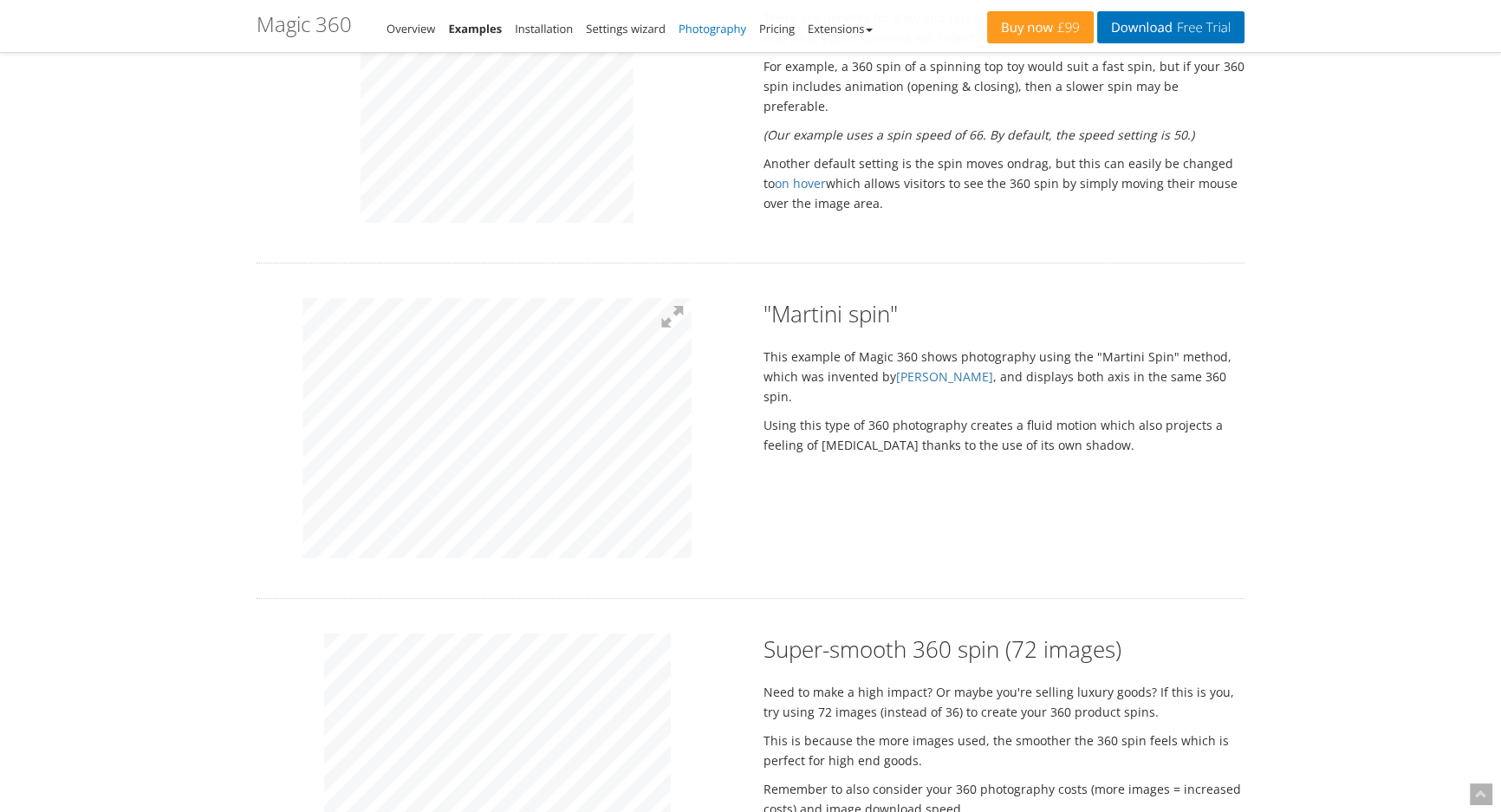
click at [730, 20] on link "Photography" at bounding box center [712, 28] width 68 height 16
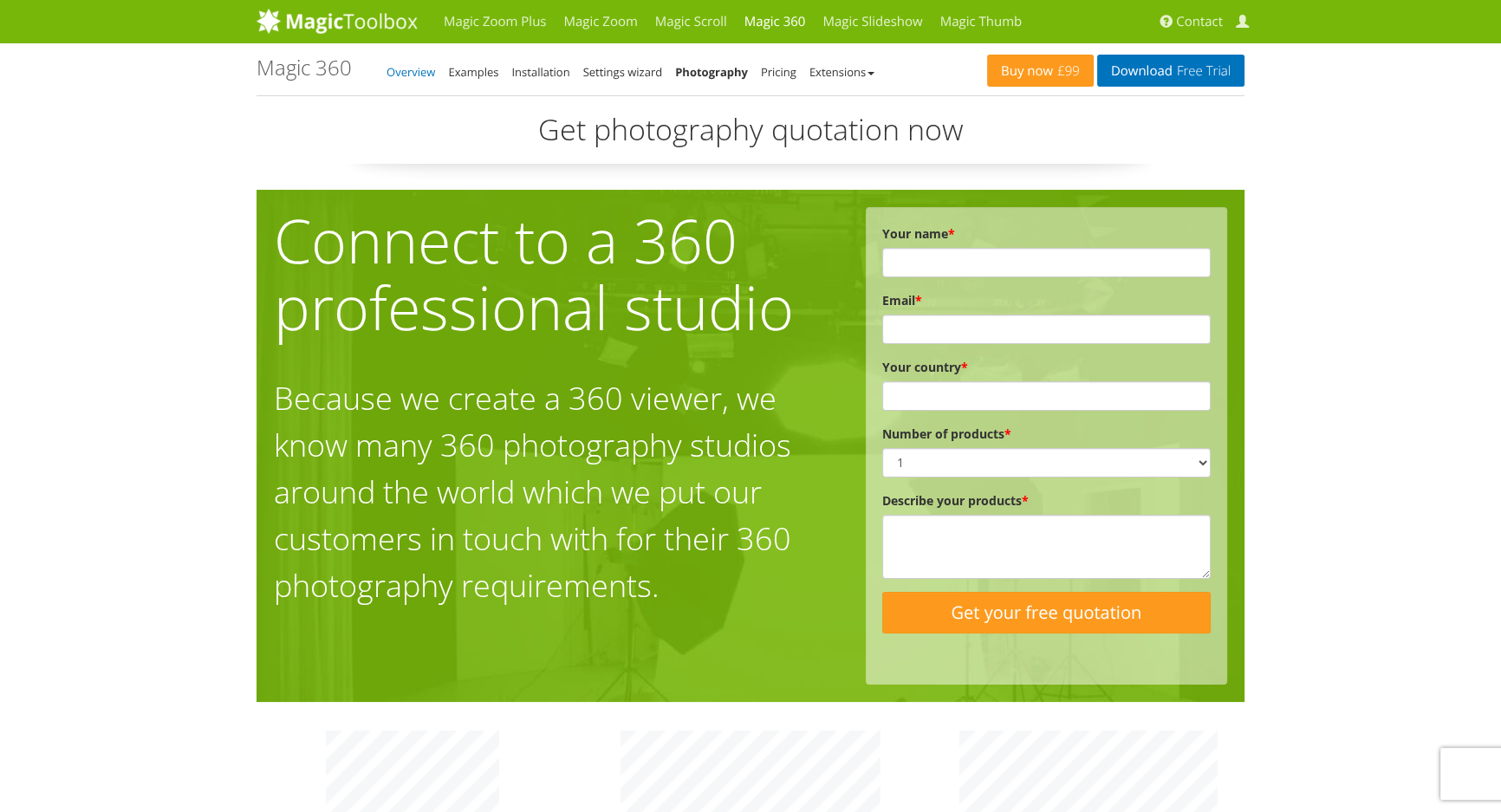
click at [430, 69] on link "Overview" at bounding box center [411, 72] width 48 height 16
